Goal: Find specific page/section: Find specific page/section

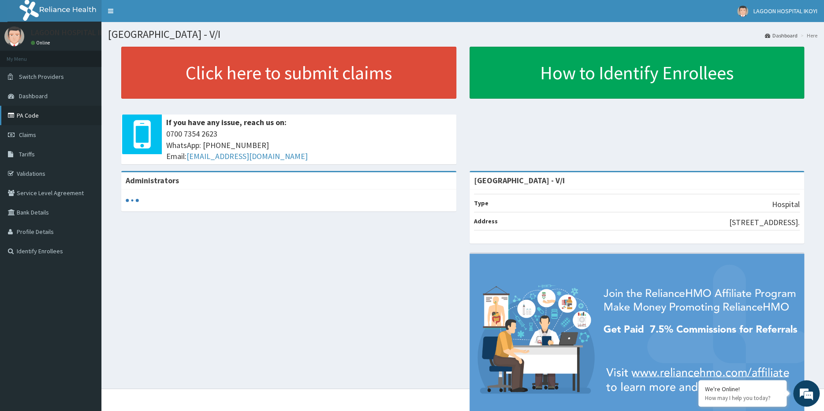
click at [35, 115] on link "PA Code" at bounding box center [50, 115] width 101 height 19
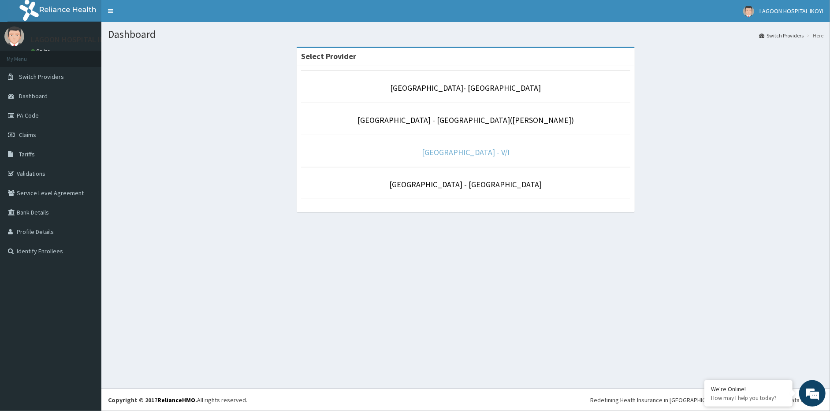
click at [452, 150] on link "[GEOGRAPHIC_DATA] - V/I" at bounding box center [466, 152] width 88 height 10
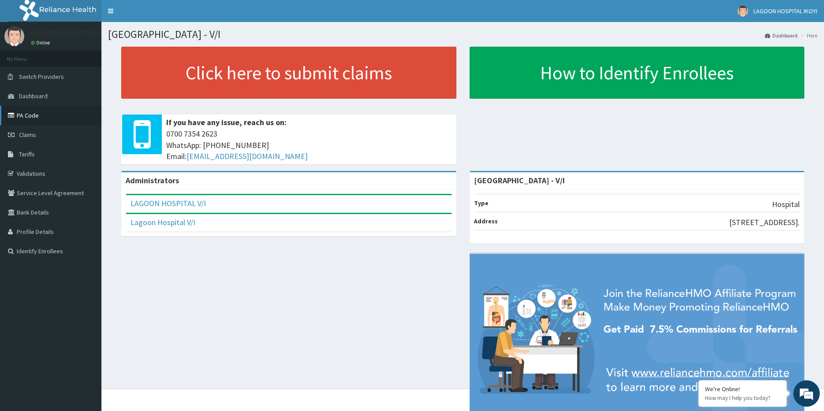
click at [22, 116] on link "PA Code" at bounding box center [50, 115] width 101 height 19
